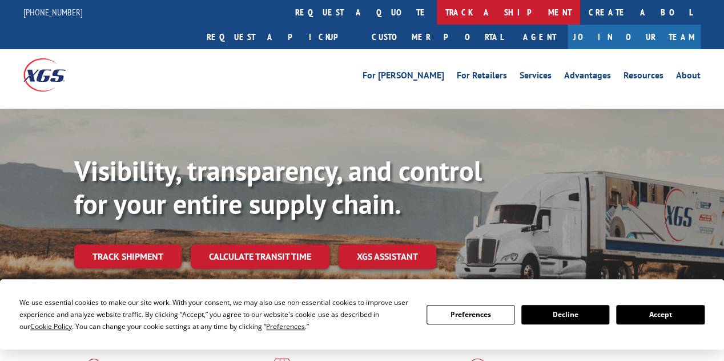
click at [437, 13] on link "track a shipment" at bounding box center [508, 12] width 143 height 25
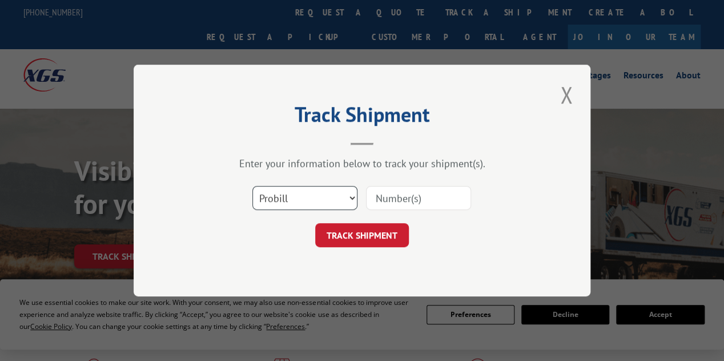
click at [295, 199] on select "Select category... Probill BOL PO" at bounding box center [305, 198] width 105 height 24
select select "bol"
click at [253, 186] on select "Select category... Probill BOL PO" at bounding box center [305, 198] width 105 height 24
click at [405, 200] on input at bounding box center [418, 198] width 105 height 24
paste input "2818350"
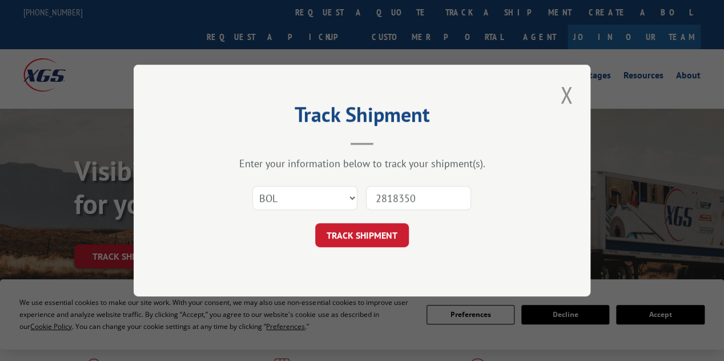
click at [385, 197] on input "2818350" at bounding box center [418, 198] width 105 height 24
type input "2818350"
click at [348, 228] on button "TRACK SHIPMENT" at bounding box center [362, 235] width 94 height 24
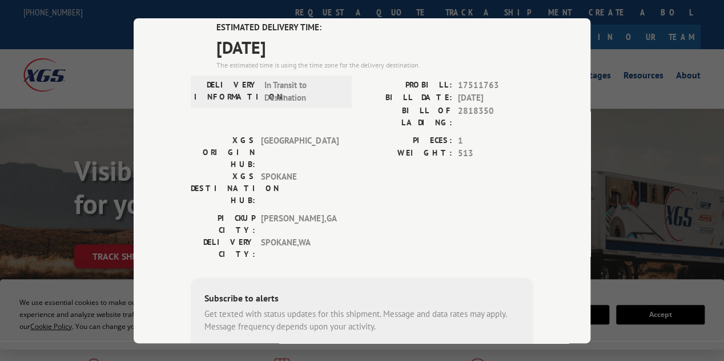
scroll to position [229, 0]
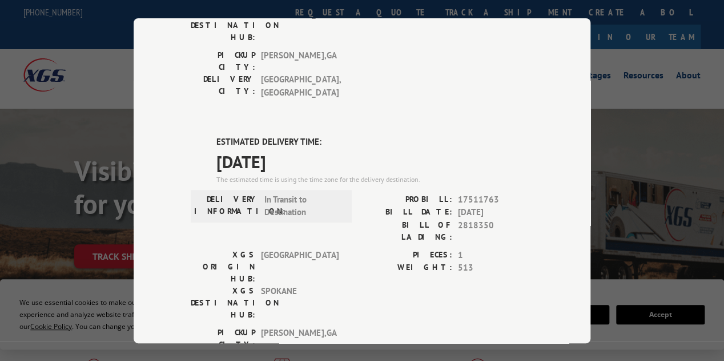
click at [670, 339] on div "Track Shipment DELIVERED DELIVERY INFORMATION: [DATE] 09:10 am [PERSON_NAME] A …" at bounding box center [362, 180] width 724 height 361
